Goal: Find specific page/section: Find specific page/section

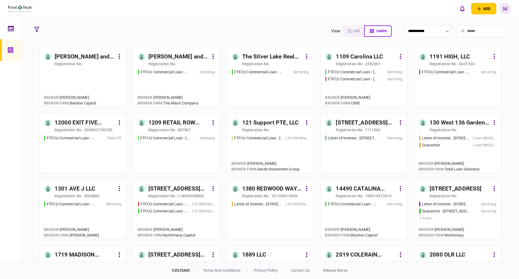
click at [461, 32] on input "search" at bounding box center [480, 30] width 48 height 11
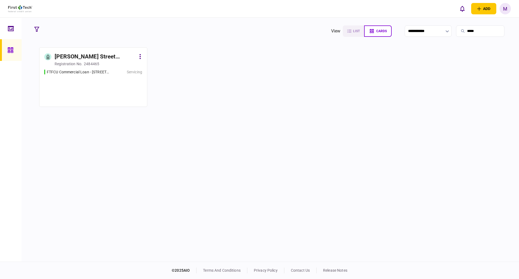
type input "*****"
click at [81, 83] on div "FTFCU Commercial Loan - [STREET_ADDRESS][PERSON_NAME] Servicing" at bounding box center [93, 85] width 98 height 33
